Goal: Share content

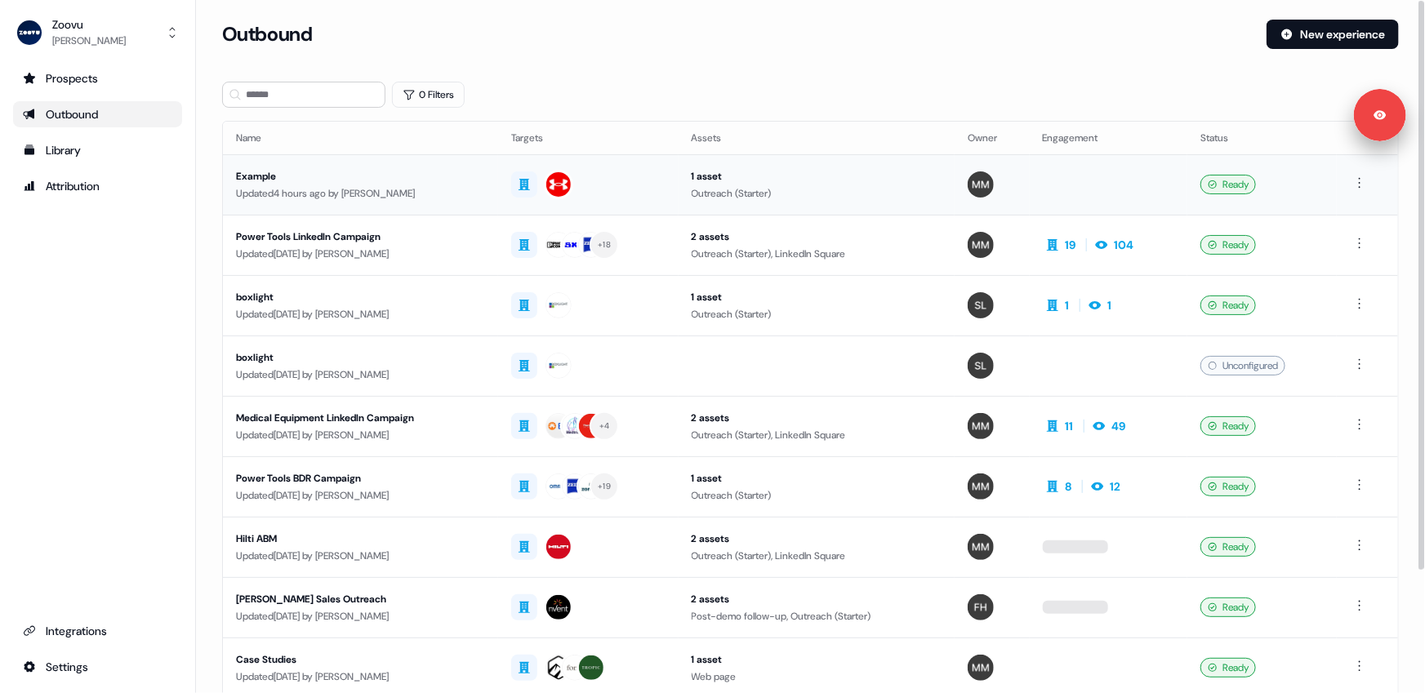
click at [323, 183] on div "Example" at bounding box center [360, 176] width 249 height 16
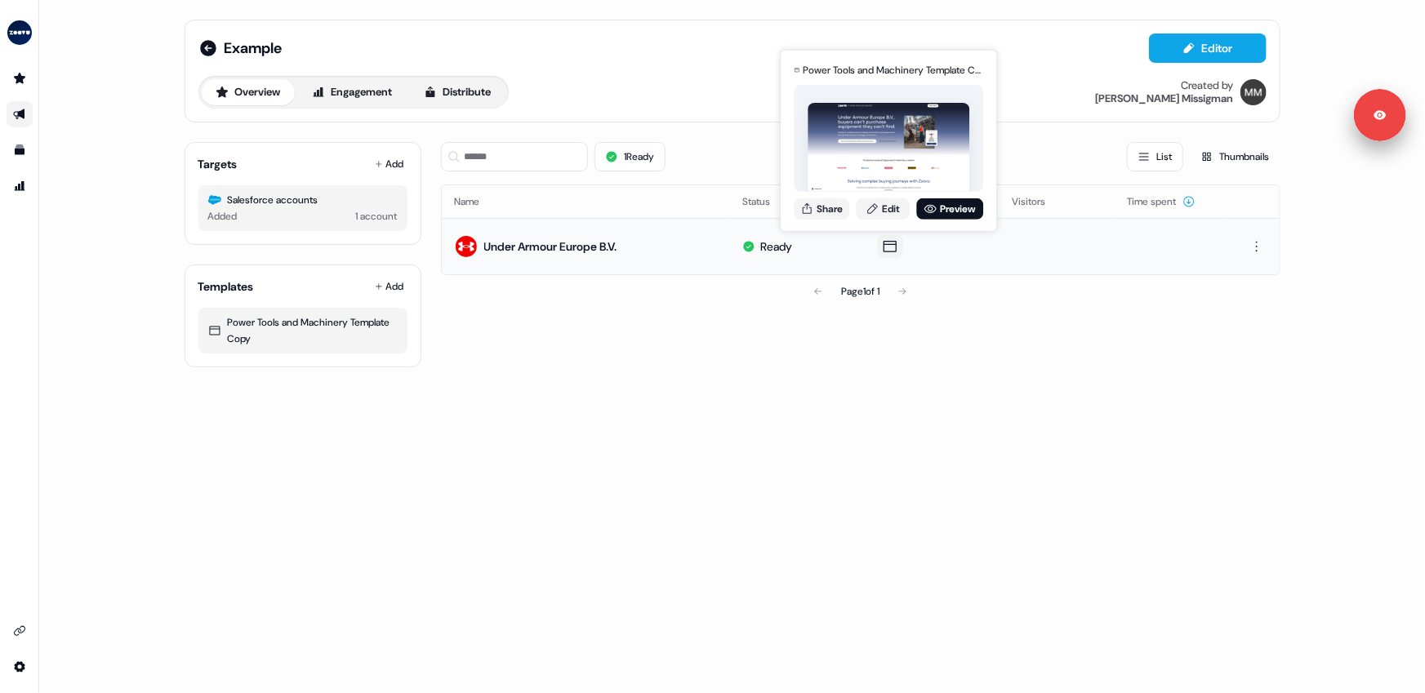
click at [884, 249] on icon at bounding box center [890, 246] width 20 height 16
click at [938, 207] on link "Preview" at bounding box center [949, 208] width 67 height 21
click at [820, 211] on button "Share" at bounding box center [822, 208] width 56 height 21
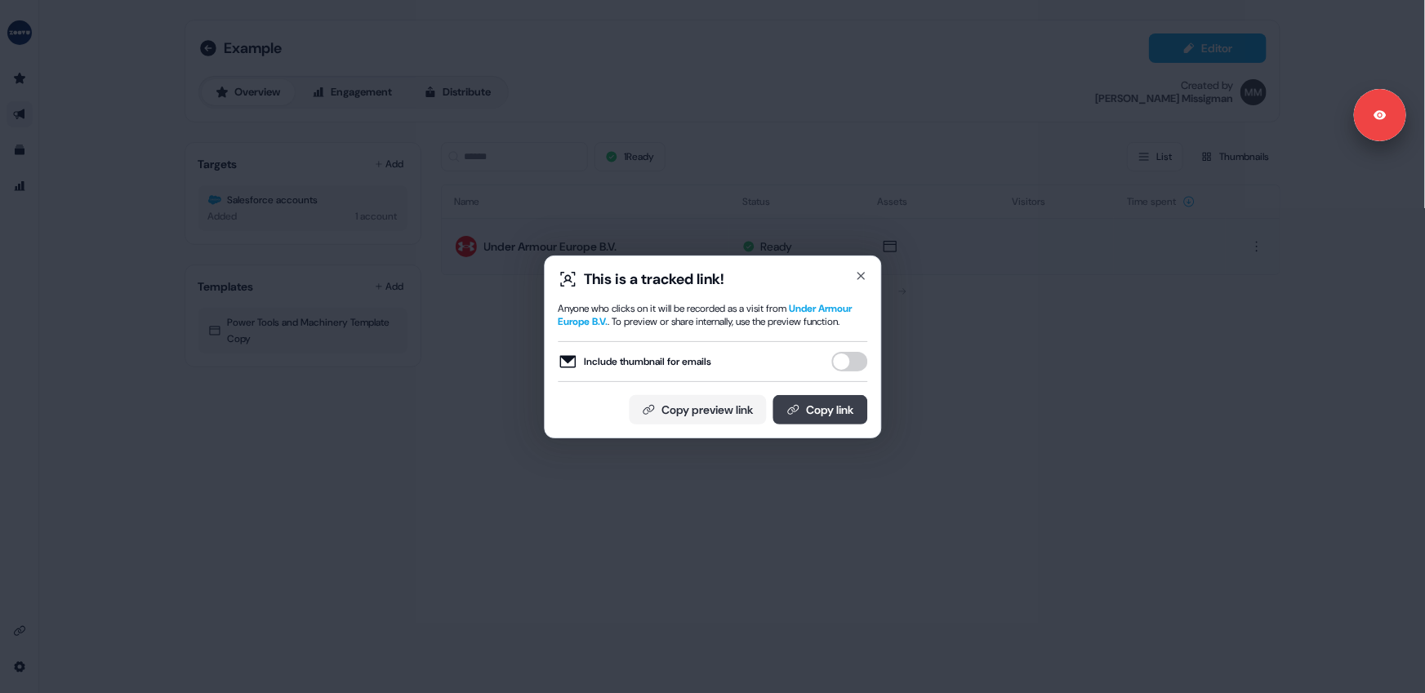
click at [812, 425] on button "Copy link" at bounding box center [820, 409] width 95 height 29
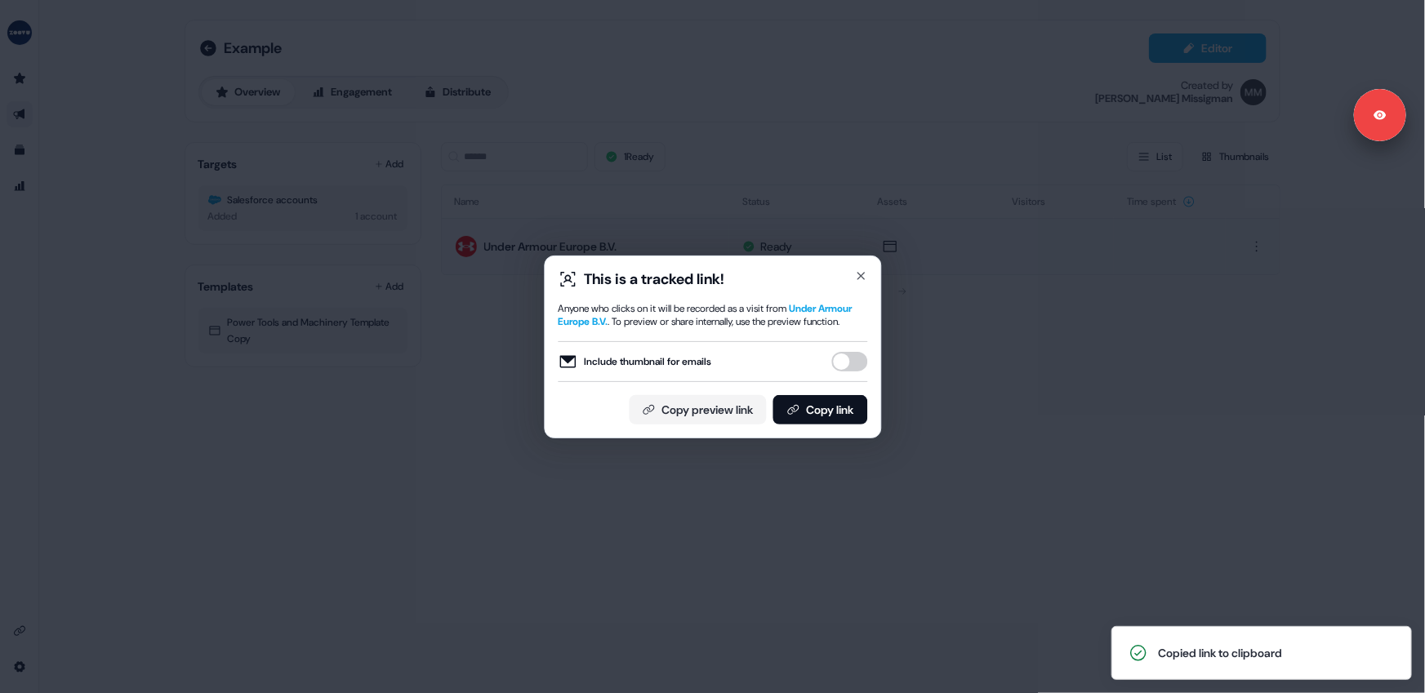
click at [747, 72] on div "This is a tracked link! Anyone who clicks on it will be recorded as a visit fro…" at bounding box center [712, 346] width 1425 height 693
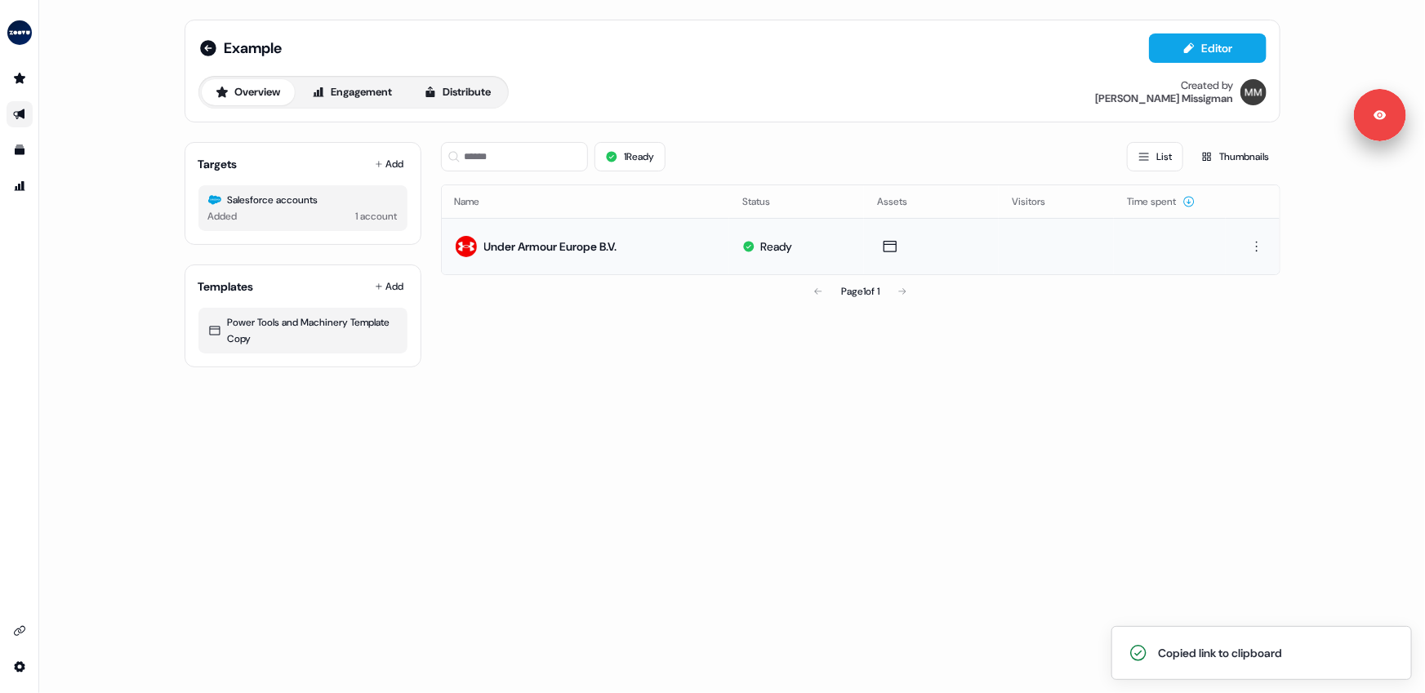
click at [600, 407] on div "Example Editor Overview Engagement Distribute Created by Morgan Missigman Targe…" at bounding box center [732, 346] width 1386 height 693
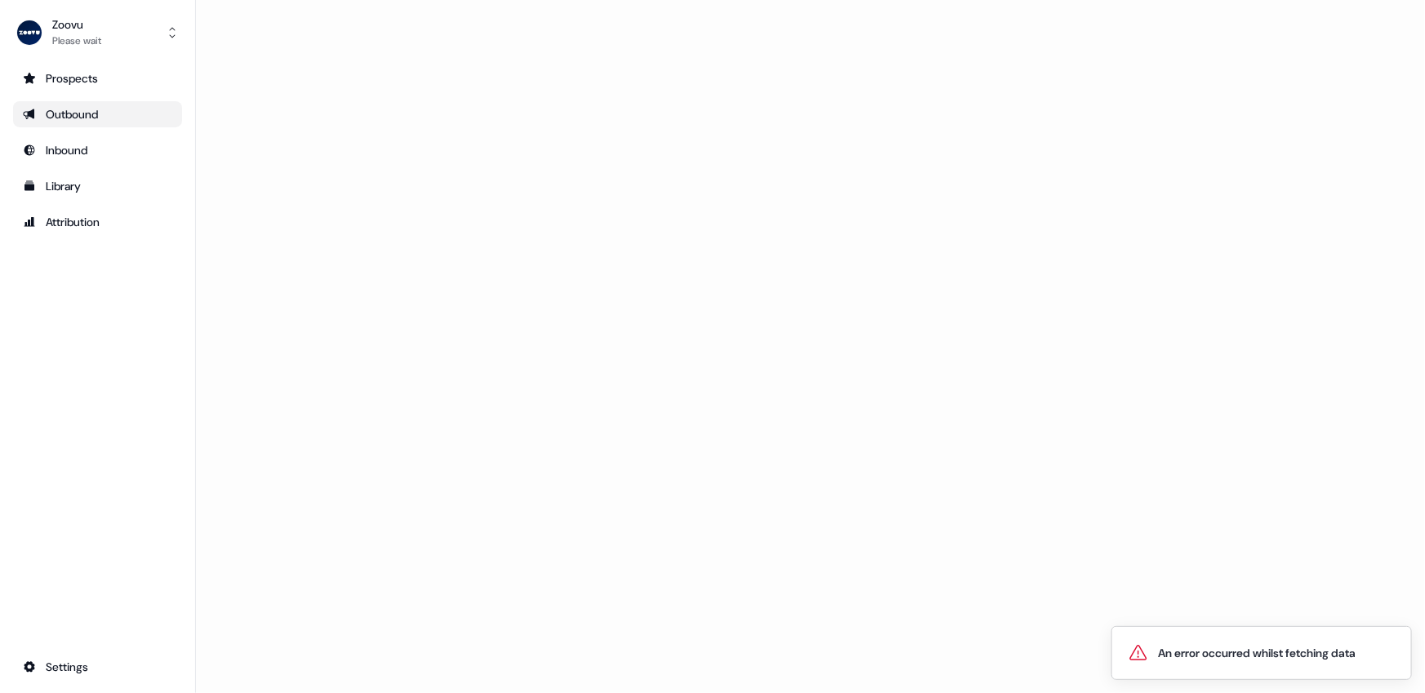
click at [733, 242] on div "Loading..." at bounding box center [810, 346] width 1229 height 693
click at [116, 30] on button "Zoovu Please wait" at bounding box center [97, 32] width 169 height 39
click at [118, 138] on div "Logout" at bounding box center [97, 135] width 155 height 29
